Goal: Information Seeking & Learning: Learn about a topic

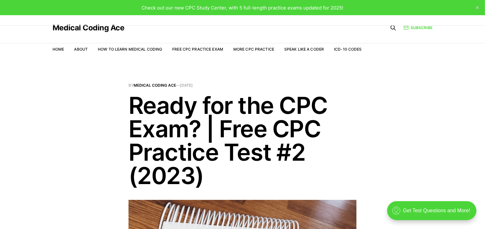
click at [241, 6] on span "Check out our new CPC Study Center, with 5 full-length practice exams updated f…" at bounding box center [243, 8] width 202 height 6
click at [440, 209] on div ".cls-1{fill:none;stroke:currentColor;stroke-linecap:round;stroke-linejoin:round…" at bounding box center [431, 210] width 89 height 19
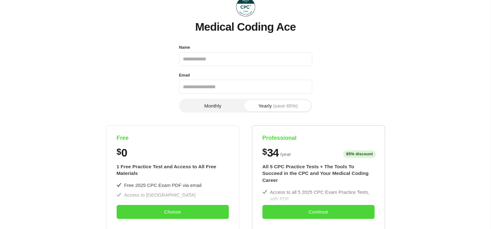
scroll to position [63, 0]
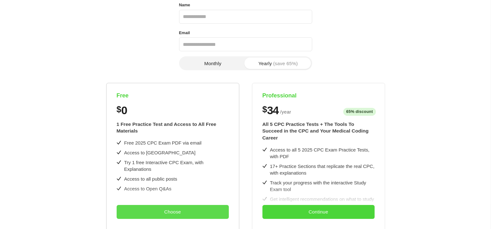
click at [155, 211] on button "Choose" at bounding box center [173, 212] width 112 height 14
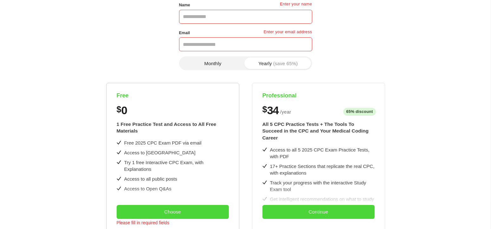
scroll to position [0, 0]
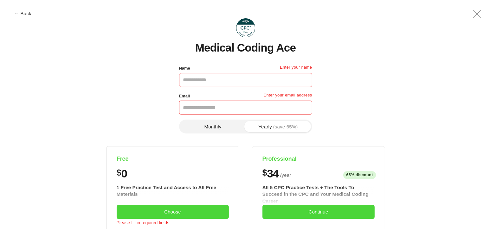
click at [192, 81] on input "Name" at bounding box center [245, 80] width 133 height 14
click at [197, 78] on input "Name" at bounding box center [245, 80] width 133 height 14
type input "*"
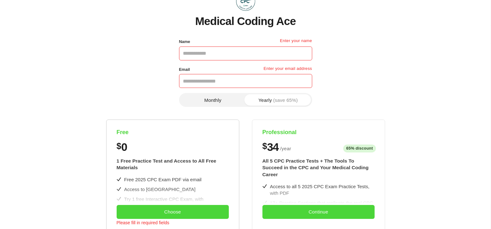
scroll to position [158, 0]
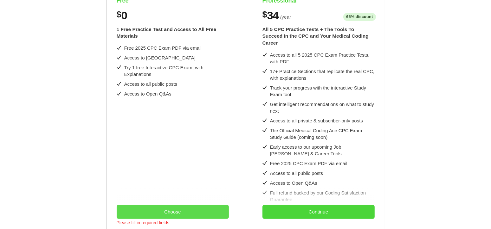
click at [152, 208] on button "Choose" at bounding box center [173, 212] width 112 height 14
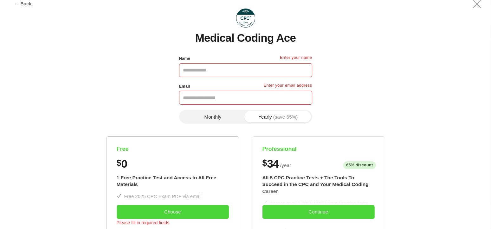
scroll to position [0, 0]
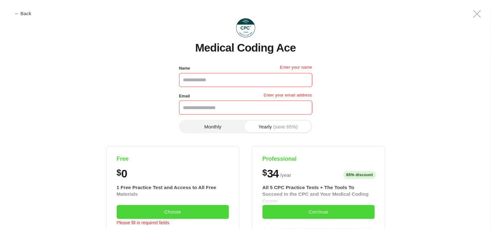
click at [184, 81] on input "Name" at bounding box center [245, 80] width 133 height 14
click at [197, 81] on input "Name" at bounding box center [245, 80] width 133 height 14
type input "*"
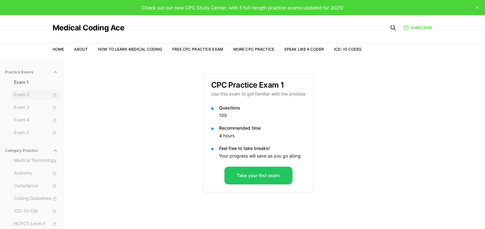
click at [22, 94] on span "Exam 2" at bounding box center [36, 95] width 44 height 7
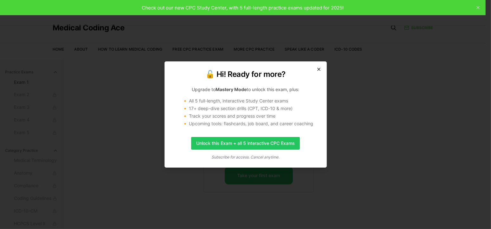
click at [316, 69] on icon "button" at bounding box center [318, 69] width 5 height 5
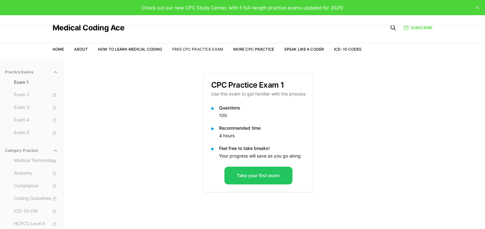
click at [201, 49] on link "Free CPC Practice Exam" at bounding box center [197, 49] width 51 height 5
click at [246, 49] on link "More CPC Practice" at bounding box center [253, 49] width 41 height 5
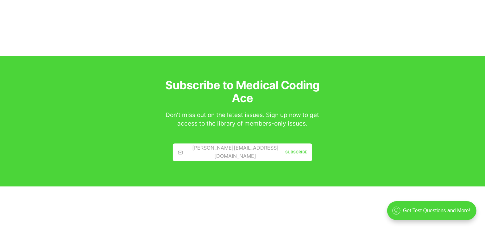
scroll to position [995, 0]
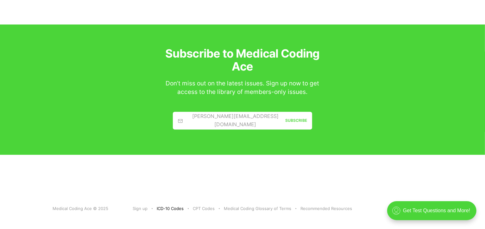
click at [164, 206] on link "ICD-10 Codes" at bounding box center [170, 209] width 27 height 7
